Goal: Navigation & Orientation: Find specific page/section

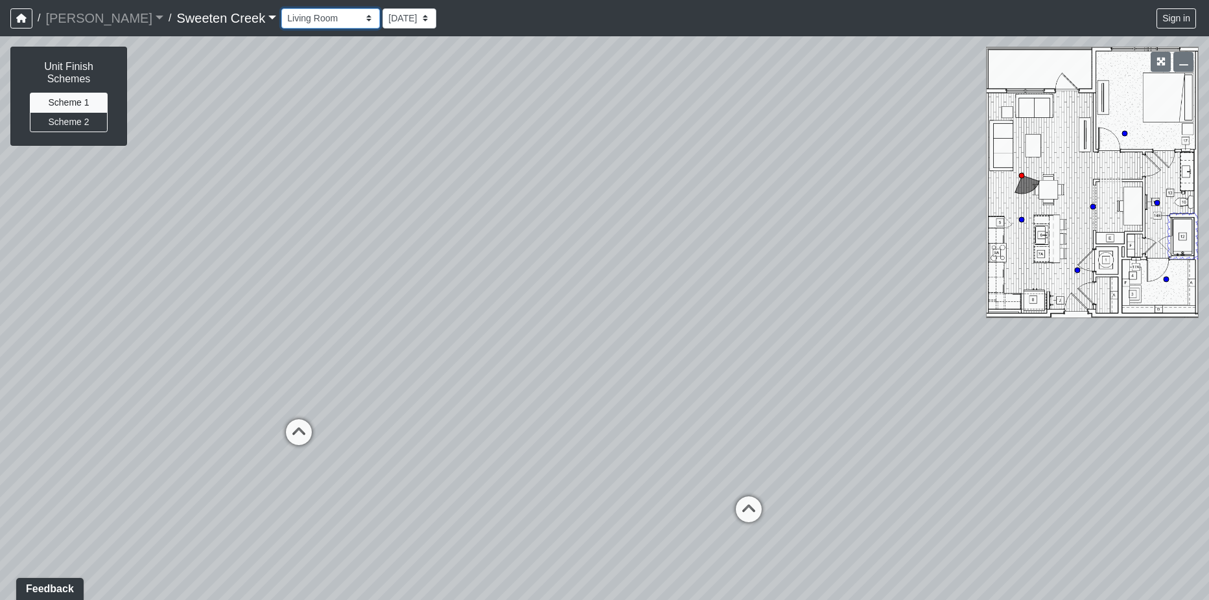
click at [292, 19] on select "Bistro Fitness - Hobby Booth Seating Counter Dining Dining 2 Elevators Elevator…" at bounding box center [330, 18] width 99 height 20
click at [1159, 58] on icon "button" at bounding box center [1160, 61] width 9 height 9
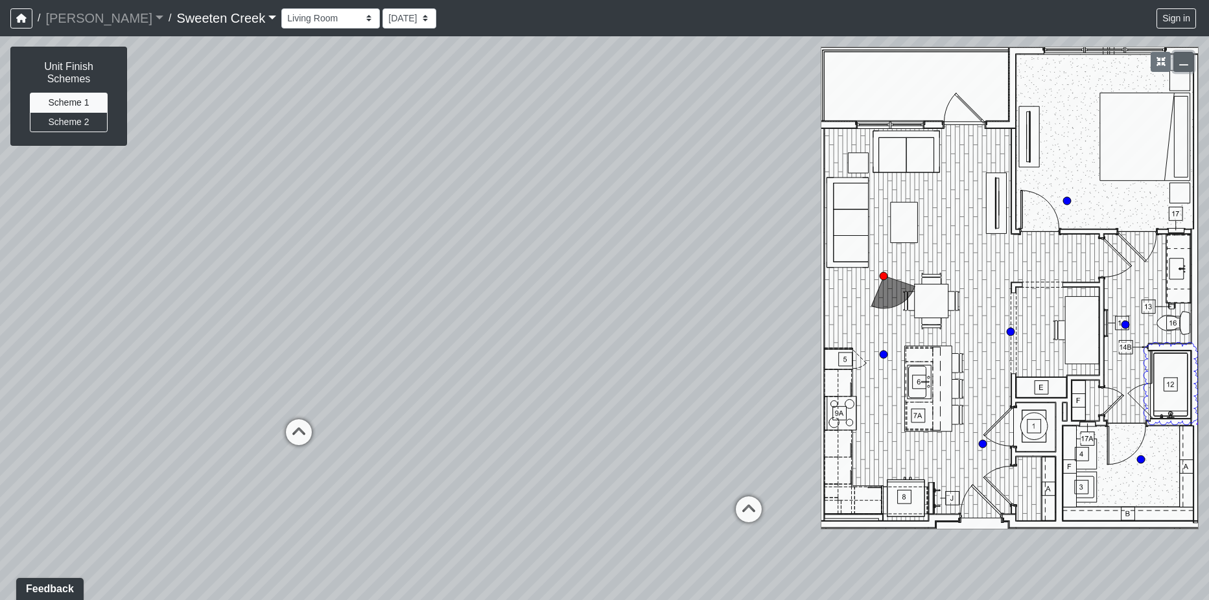
click at [1179, 61] on icon "button" at bounding box center [1183, 61] width 9 height 9
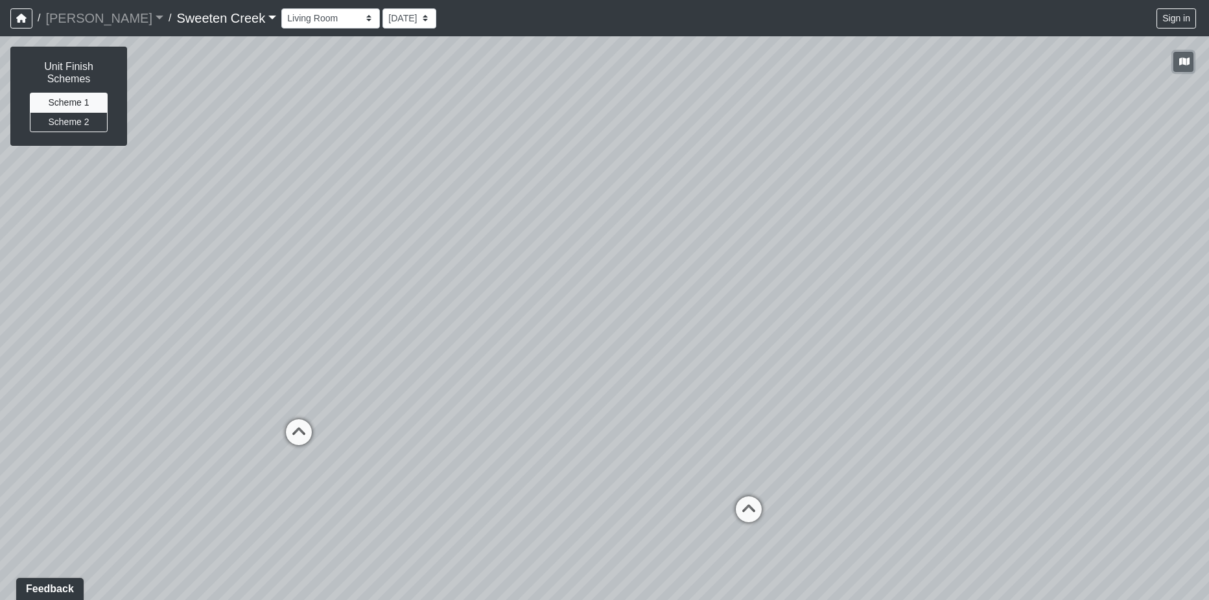
click at [1182, 66] on icon "button" at bounding box center [1184, 61] width 10 height 9
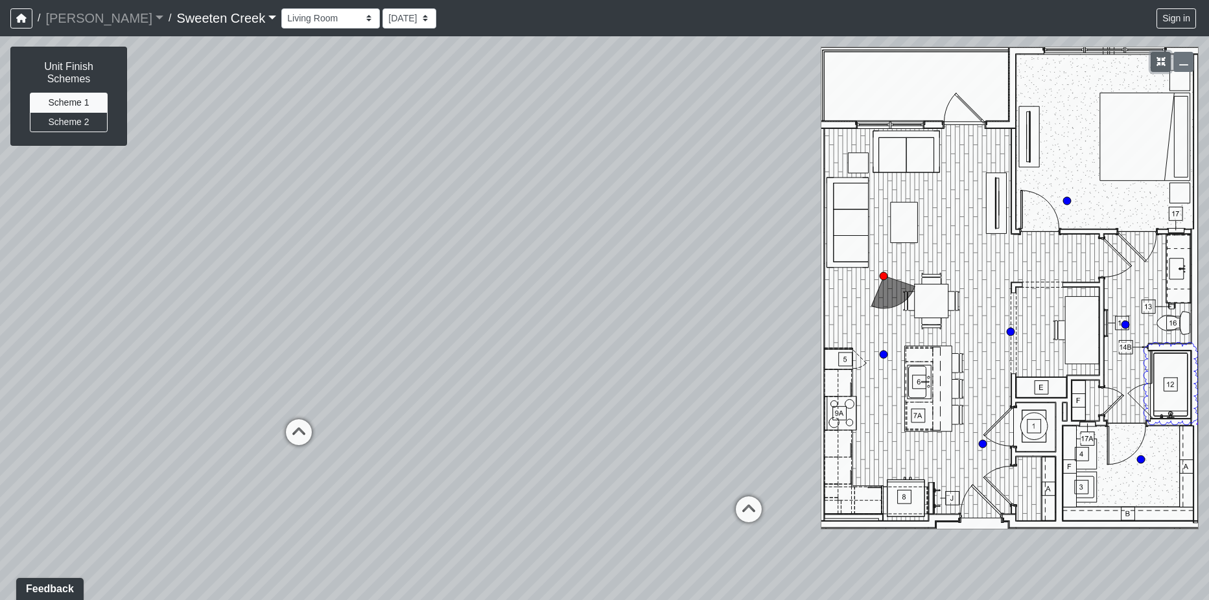
click at [1165, 61] on icon "button" at bounding box center [1160, 61] width 9 height 9
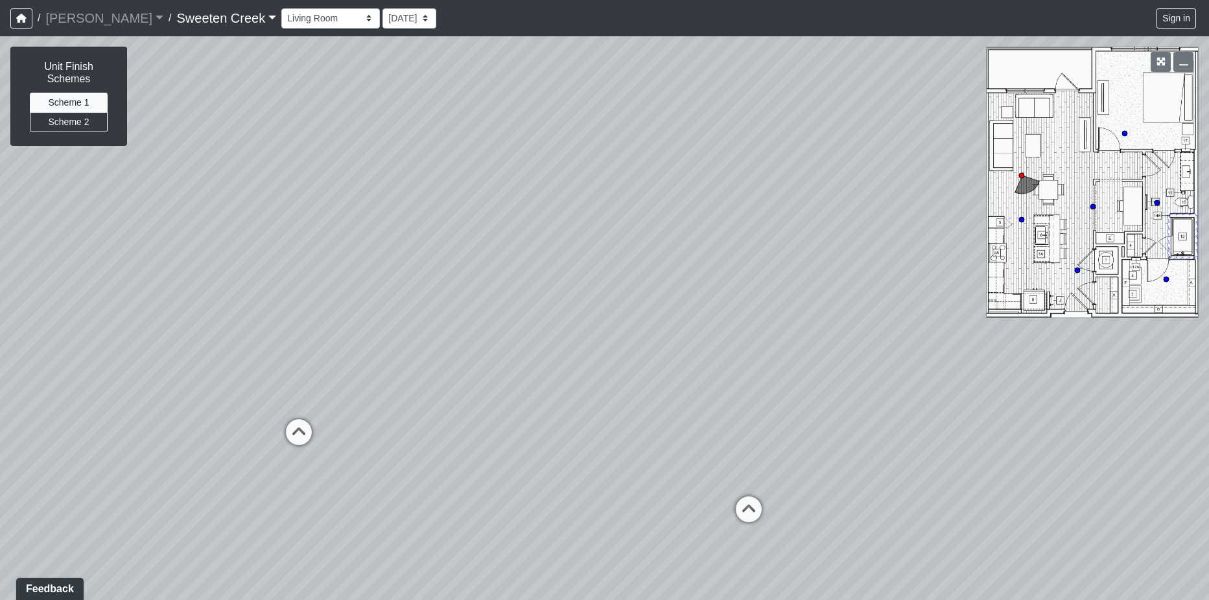
click at [1062, 52] on div "Loading... Den Loading... Kitchen Loading... Bedroom Loading... Bathroom" at bounding box center [604, 318] width 1209 height 564
click at [306, 18] on select "Bistro Fitness - Hobby Booth Seating Counter Dining Dining 2 Elevators Elevator…" at bounding box center [330, 18] width 99 height 20
click at [64, 126] on button "Scheme 2" at bounding box center [69, 122] width 78 height 20
click at [310, 21] on select "Bistro Fitness - Hobby Booth Seating Counter Dining Dining 2 Elevators Elevator…" at bounding box center [330, 18] width 99 height 20
click at [281, 8] on select "Bistro Fitness - Hobby Booth Seating Counter Dining Dining 2 Elevators Elevator…" at bounding box center [330, 18] width 99 height 20
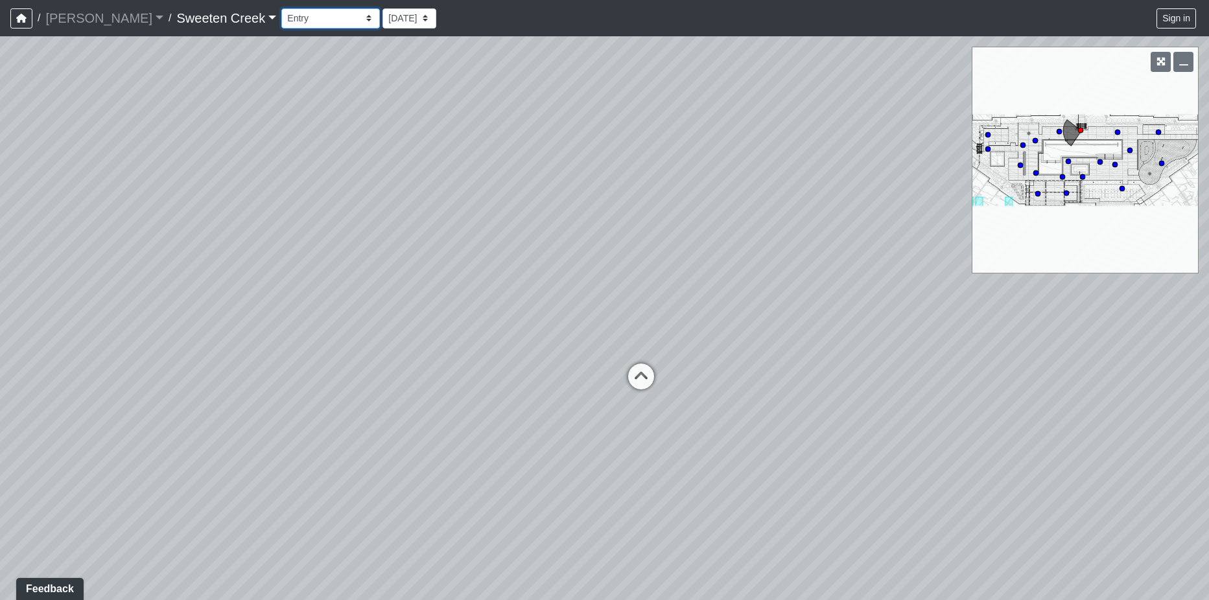
click at [311, 20] on select "Bistro Fitness - Hobby Booth Seating Counter Dining Dining 2 Elevators Elevator…" at bounding box center [330, 18] width 99 height 20
click at [281, 8] on select "Bistro Fitness - Hobby Booth Seating Counter Dining Dining 2 Elevators Elevator…" at bounding box center [330, 18] width 99 height 20
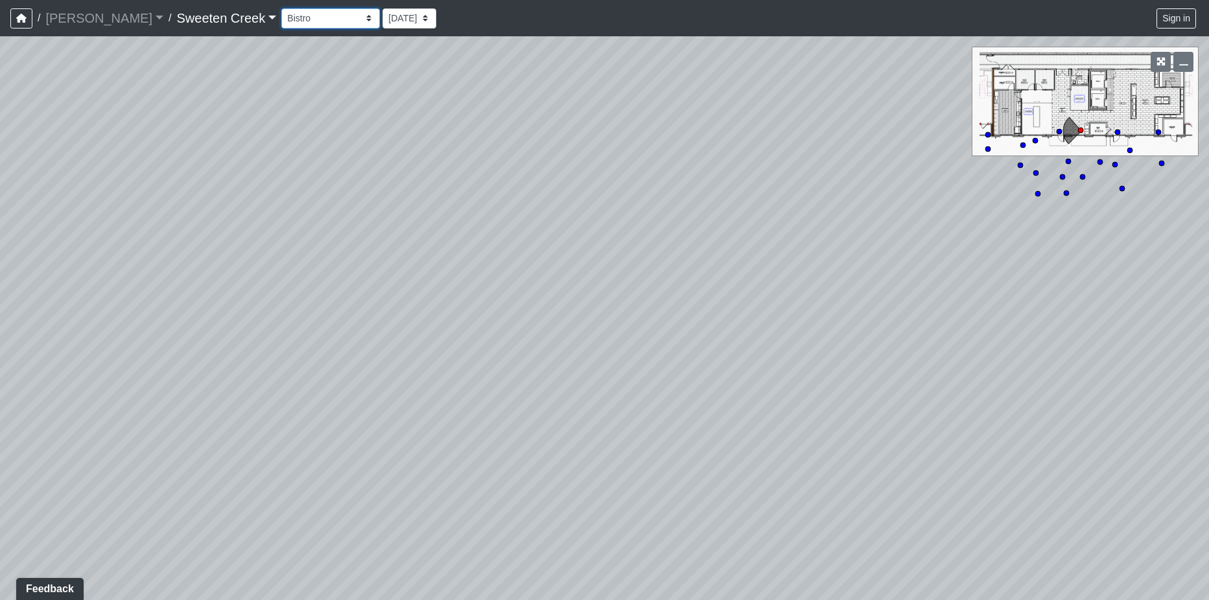
select select "1QVtRjyM1orE5pKiq1FaV1"
